Goal: Find specific page/section: Find specific page/section

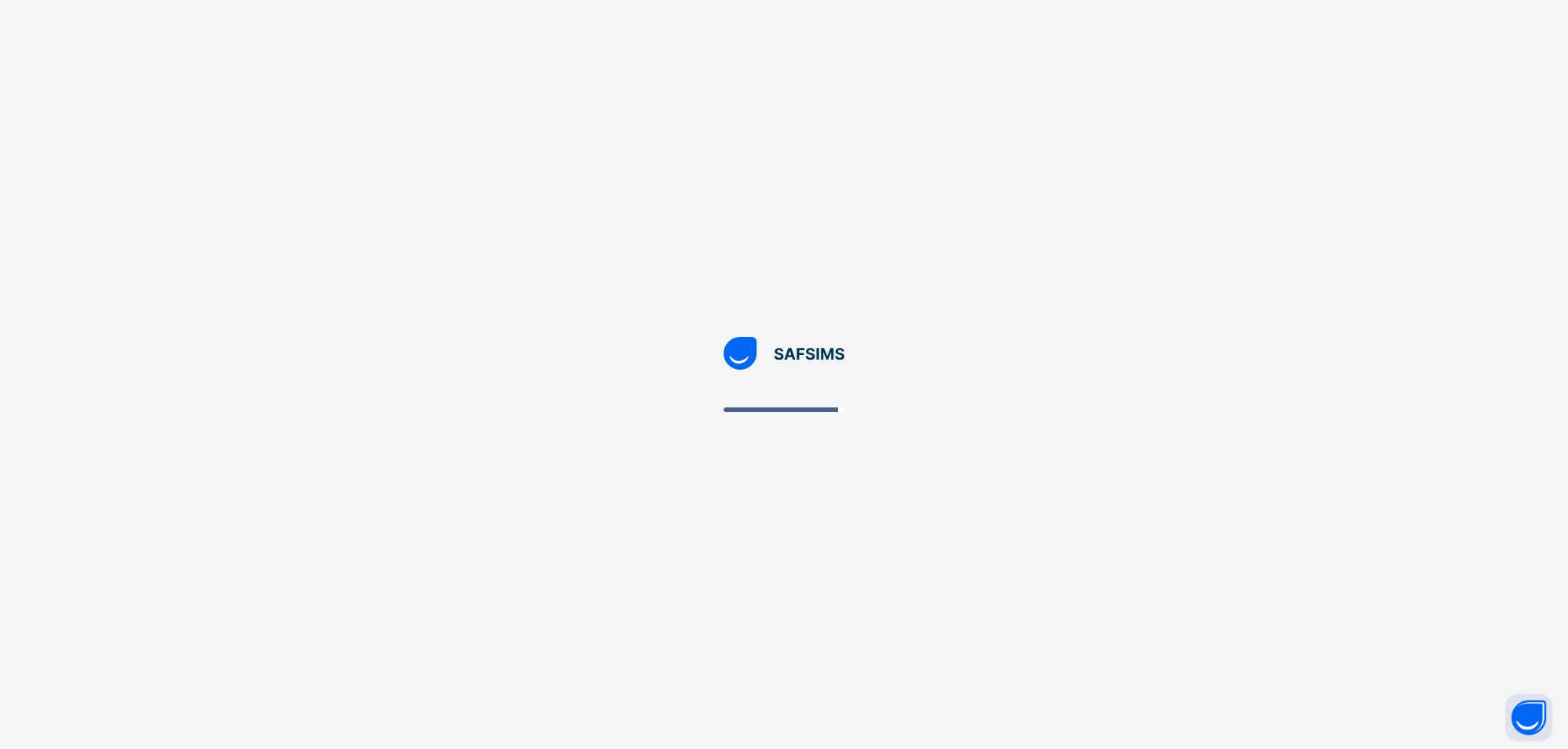
click at [978, 170] on div at bounding box center [784, 374] width 1568 height 749
